Goal: Information Seeking & Learning: Learn about a topic

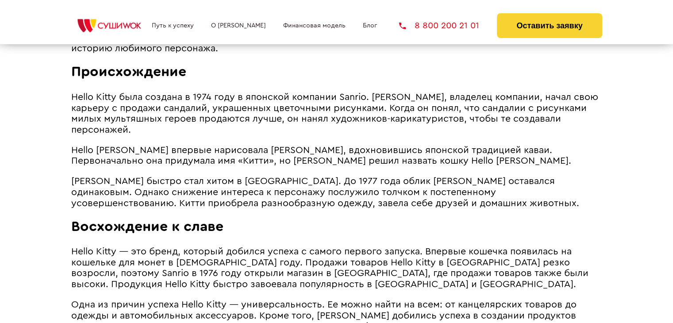
scroll to position [580, 0]
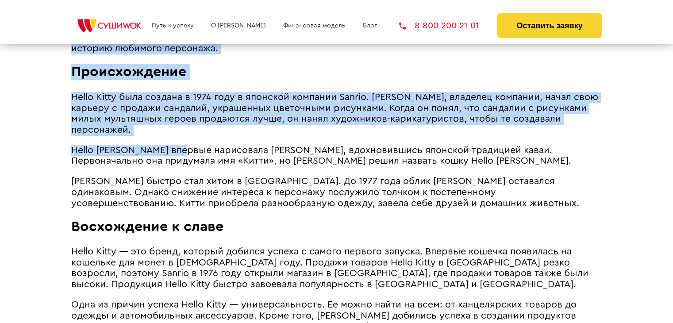
drag, startPoint x: 68, startPoint y: 106, endPoint x: 180, endPoint y: 147, distance: 119.8
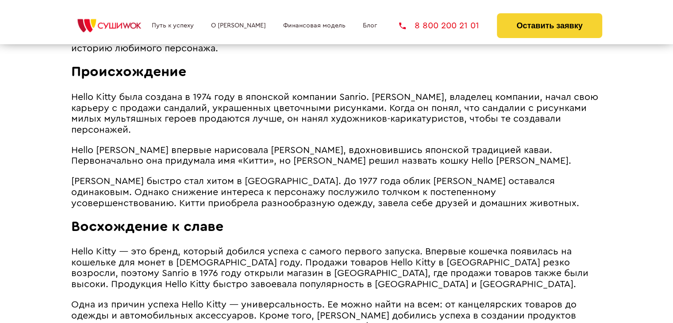
click at [232, 160] on span "Hello [PERSON_NAME] впервые нарисовала [PERSON_NAME], вдохновившись японской тр…" at bounding box center [321, 156] width 500 height 20
drag, startPoint x: 66, startPoint y: 108, endPoint x: 148, endPoint y: 133, distance: 85.6
click at [251, 166] on span "Hello [PERSON_NAME] впервые нарисовала [PERSON_NAME], вдохновившись японской тр…" at bounding box center [321, 156] width 500 height 20
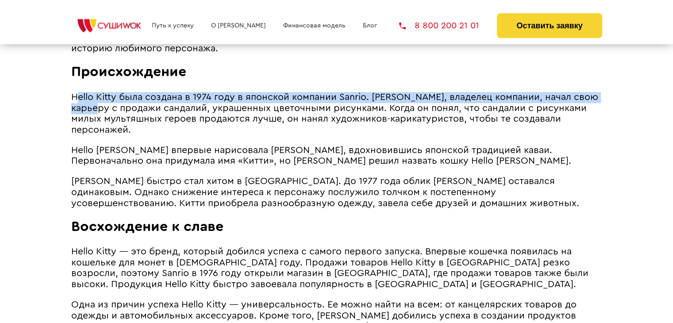
drag, startPoint x: 74, startPoint y: 108, endPoint x: 94, endPoint y: 117, distance: 21.4
click at [96, 117] on span "Hello Kitty была создана в 1974 году в японской компании Sanrio. [PERSON_NAME],…" at bounding box center [334, 113] width 527 height 42
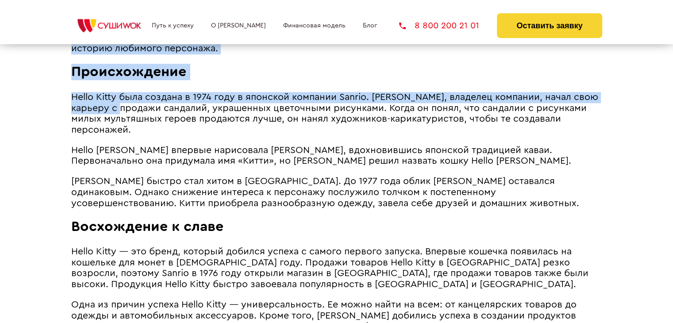
drag, startPoint x: 69, startPoint y: 106, endPoint x: 139, endPoint y: 130, distance: 73.5
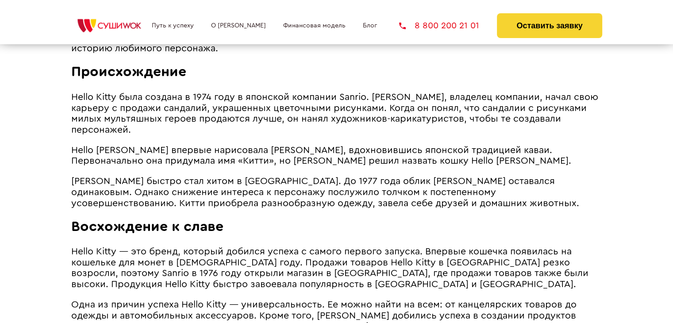
click at [202, 163] on span "Hello [PERSON_NAME] впервые нарисовала [PERSON_NAME], вдохновившись японской тр…" at bounding box center [321, 156] width 500 height 20
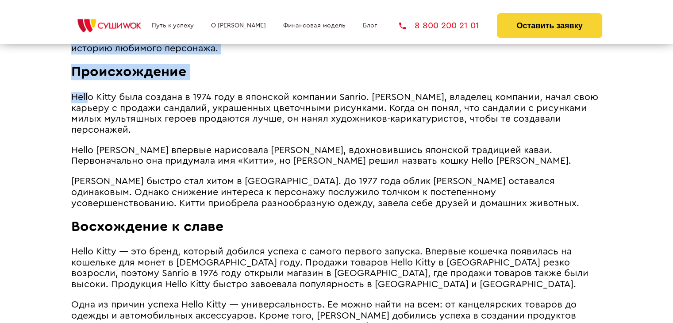
drag, startPoint x: 69, startPoint y: 106, endPoint x: 88, endPoint y: 114, distance: 21.3
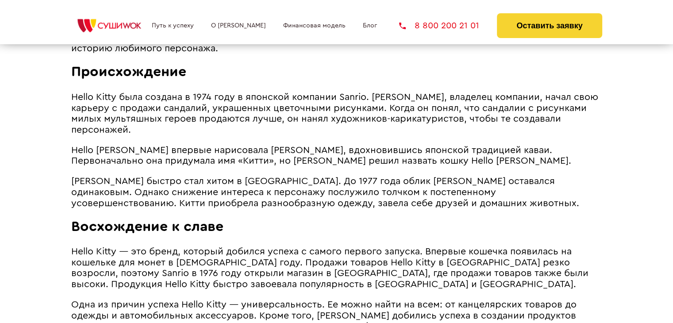
click at [200, 166] on span "Hello [PERSON_NAME] впервые нарисовала [PERSON_NAME], вдохновившись японской тр…" at bounding box center [321, 156] width 500 height 20
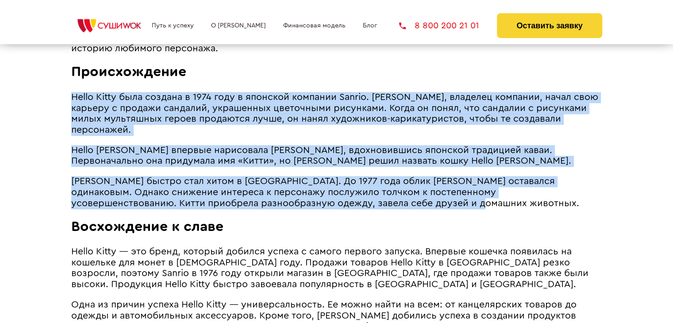
drag, startPoint x: 391, startPoint y: 213, endPoint x: 72, endPoint y: 110, distance: 335.1
copy article "Lorem Ipsum dolo sitamet c 0667 adip e seddoeiu temporin Utlabo. Etdolor Magna,…"
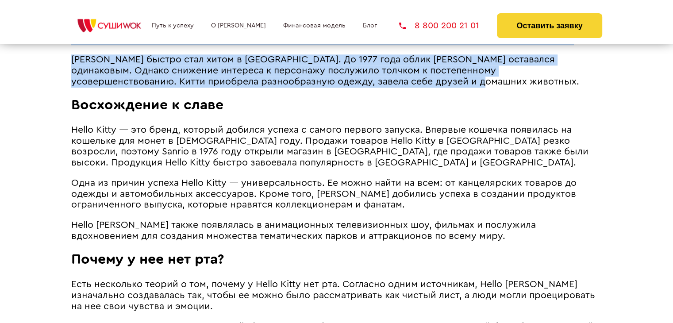
scroll to position [706, 0]
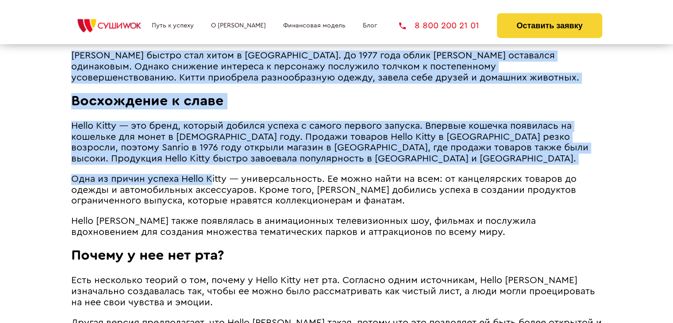
drag, startPoint x: 69, startPoint y: 135, endPoint x: 205, endPoint y: 186, distance: 145.8
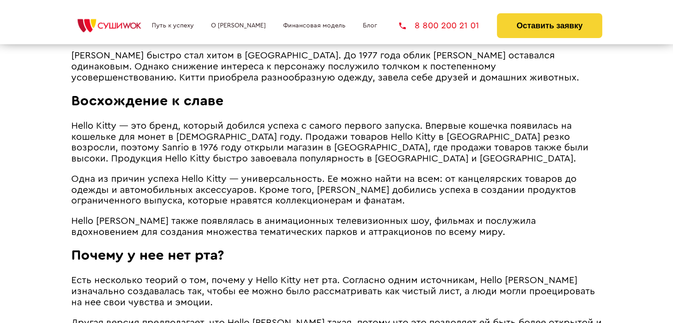
click at [290, 223] on article "Hello Kitty — один из самых узнаваемых персонажей из когда-либо созданных. Она …" at bounding box center [336, 250] width 531 height 884
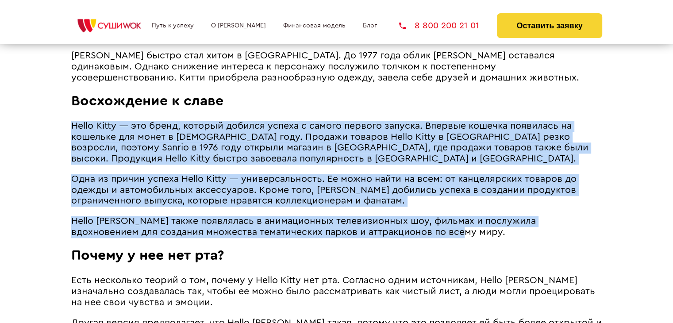
drag, startPoint x: 418, startPoint y: 243, endPoint x: 71, endPoint y: 141, distance: 361.2
click at [71, 141] on article "Hello Kitty — один из самых узнаваемых персонажей из когда-либо созданных. Она …" at bounding box center [336, 250] width 531 height 884
copy article "Lorem Ipsum — dol sitam, consect adipisc elitse d eiusmo tempori utlabor. Etdol…"
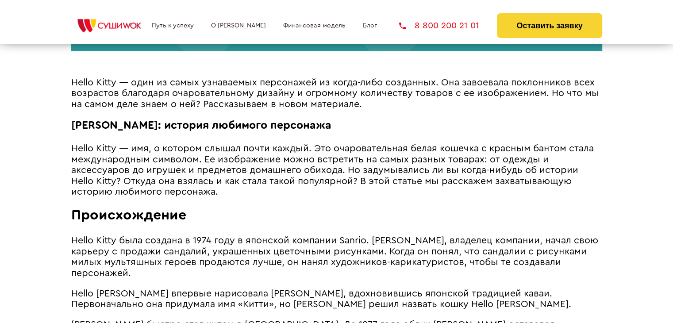
scroll to position [437, 0]
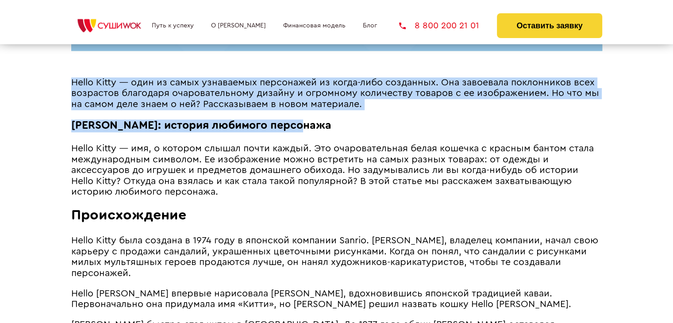
drag, startPoint x: 110, startPoint y: 131, endPoint x: 458, endPoint y: 136, distance: 348.2
